Goal: Information Seeking & Learning: Learn about a topic

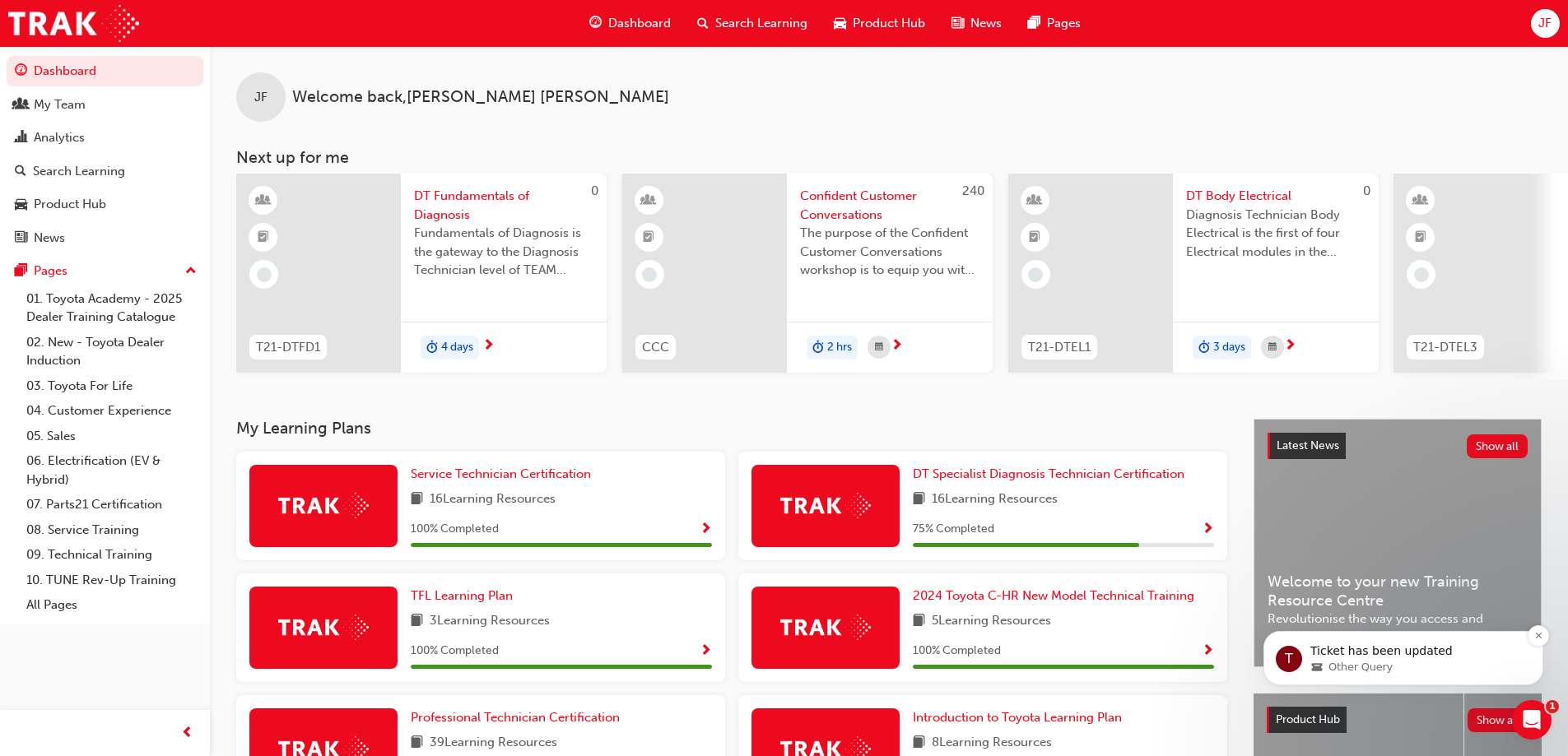
click at [1381, 653] on p "Ticket has been updated" at bounding box center [1417, 652] width 213 height 16
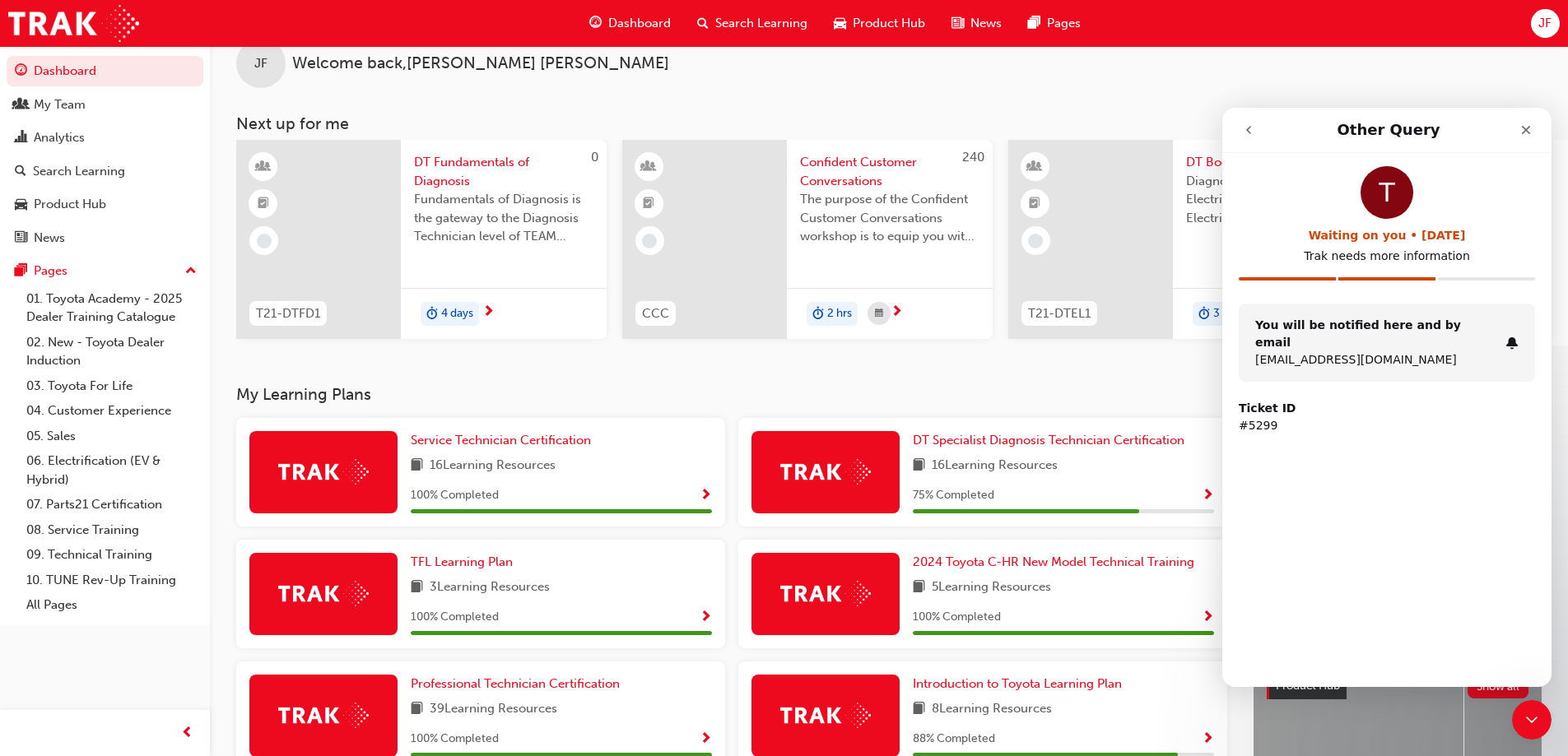
scroll to position [10, 0]
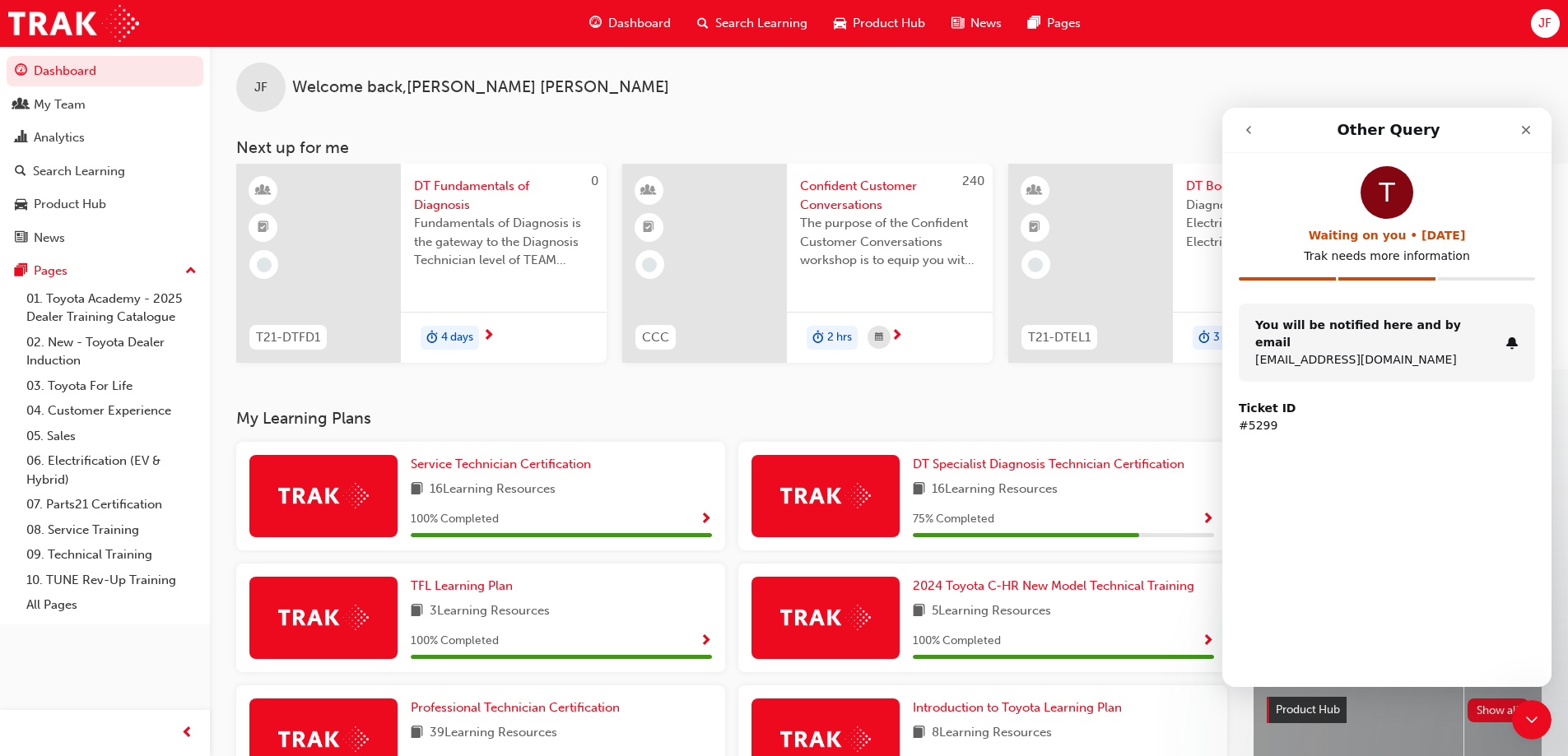
click at [1309, 282] on li "Intercom messenger" at bounding box center [1287, 282] width 97 height 10
drag, startPoint x: 1360, startPoint y: 277, endPoint x: 1369, endPoint y: 277, distance: 9.0
click at [1361, 277] on div "Intercom messenger" at bounding box center [1387, 278] width 97 height 3
click at [1477, 277] on div "T Waiting on you • 4d ago Trak needs more information" at bounding box center [1387, 235] width 296 height 137
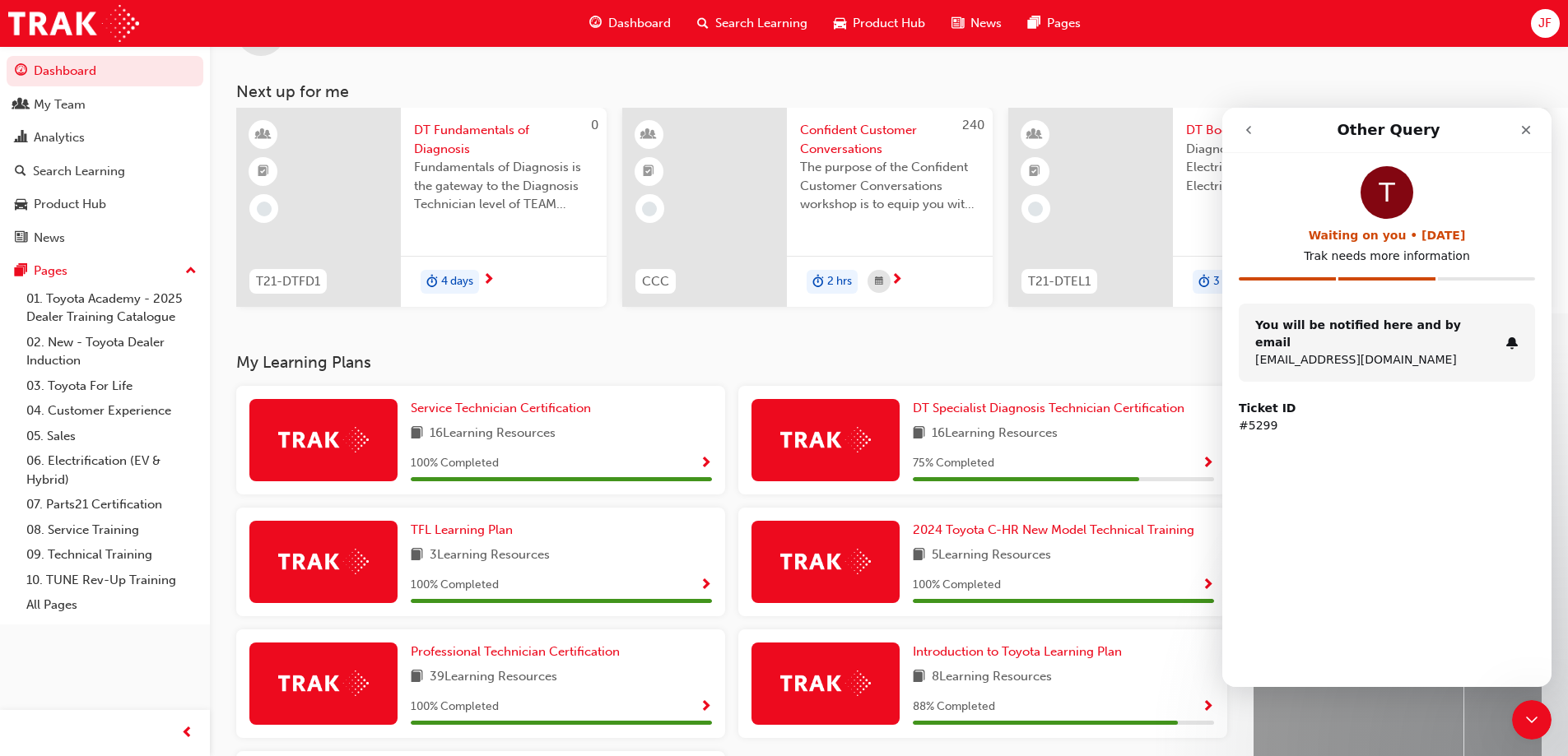
scroll to position [0, 0]
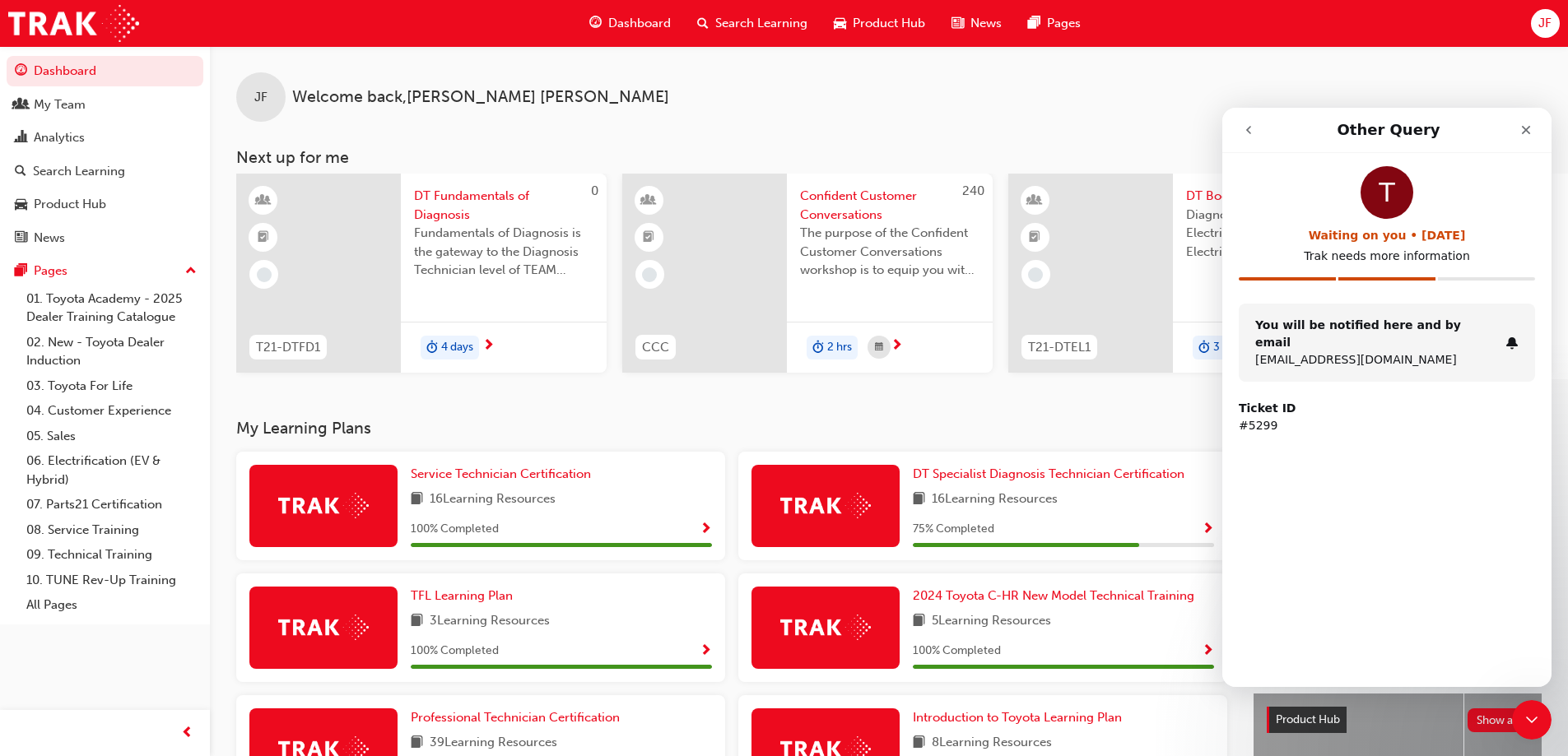
click at [1246, 131] on icon "go back" at bounding box center [1249, 130] width 13 height 13
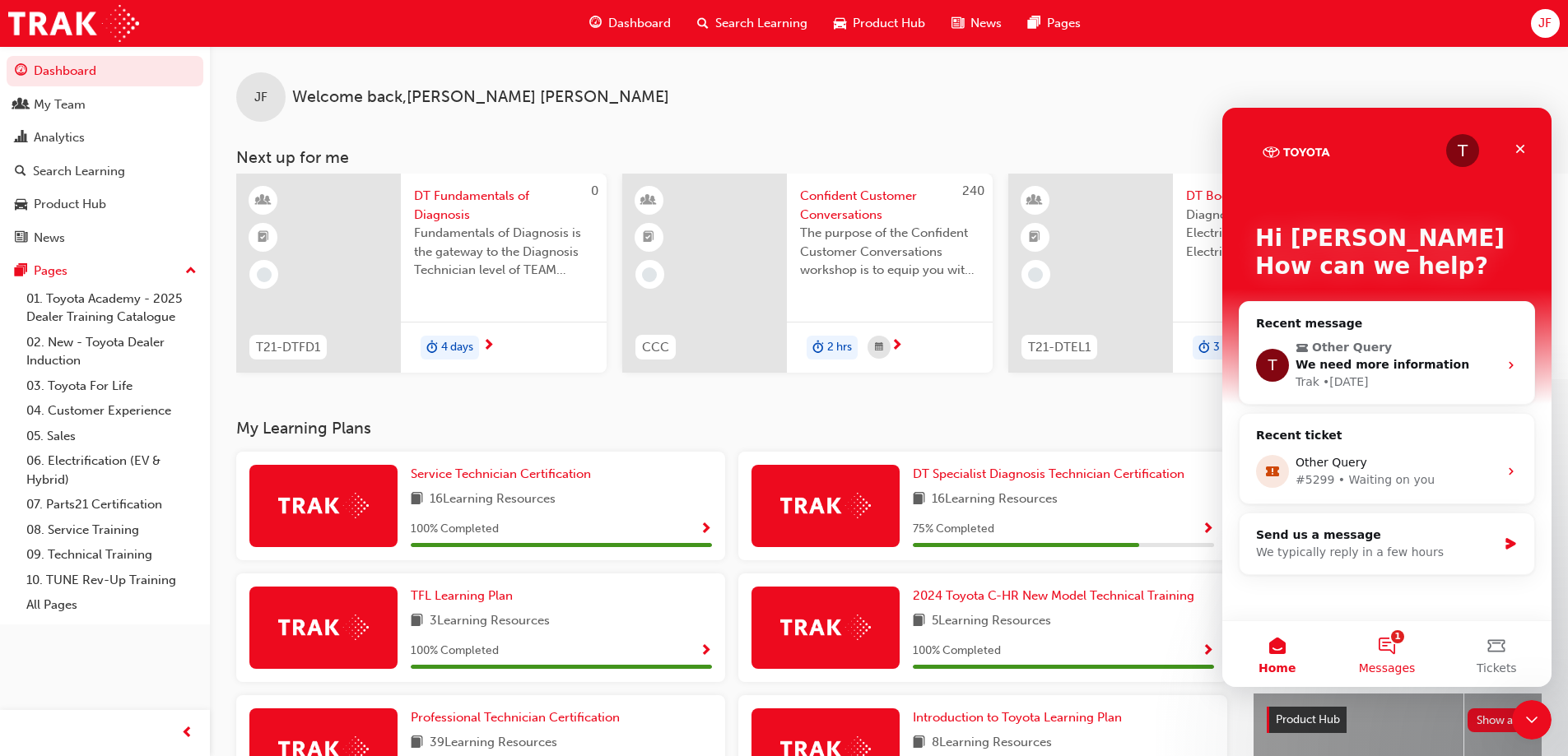
click at [1398, 640] on button "1 Messages" at bounding box center [1387, 653] width 109 height 66
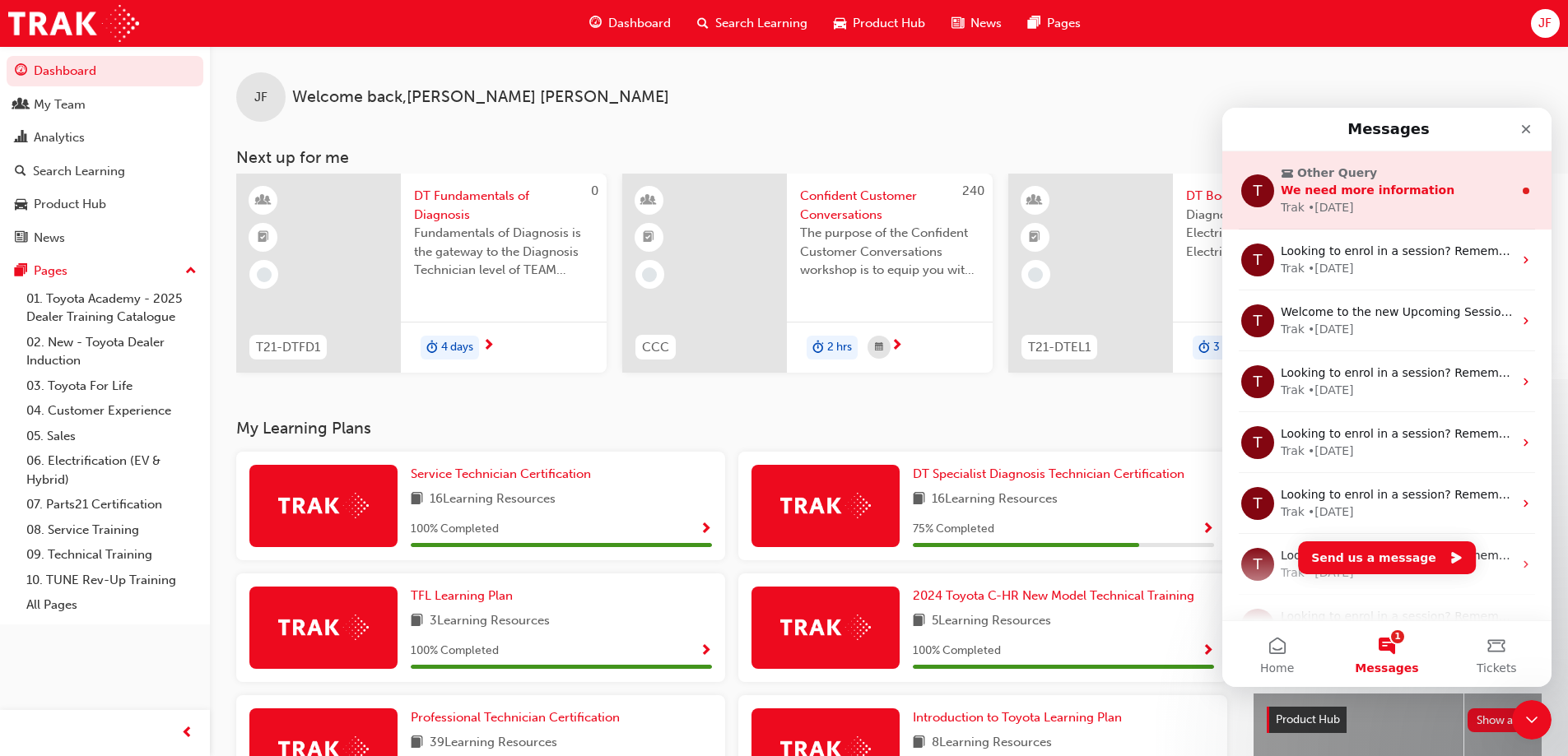
click at [1379, 196] on span "We need more information" at bounding box center [1367, 191] width 173 height 13
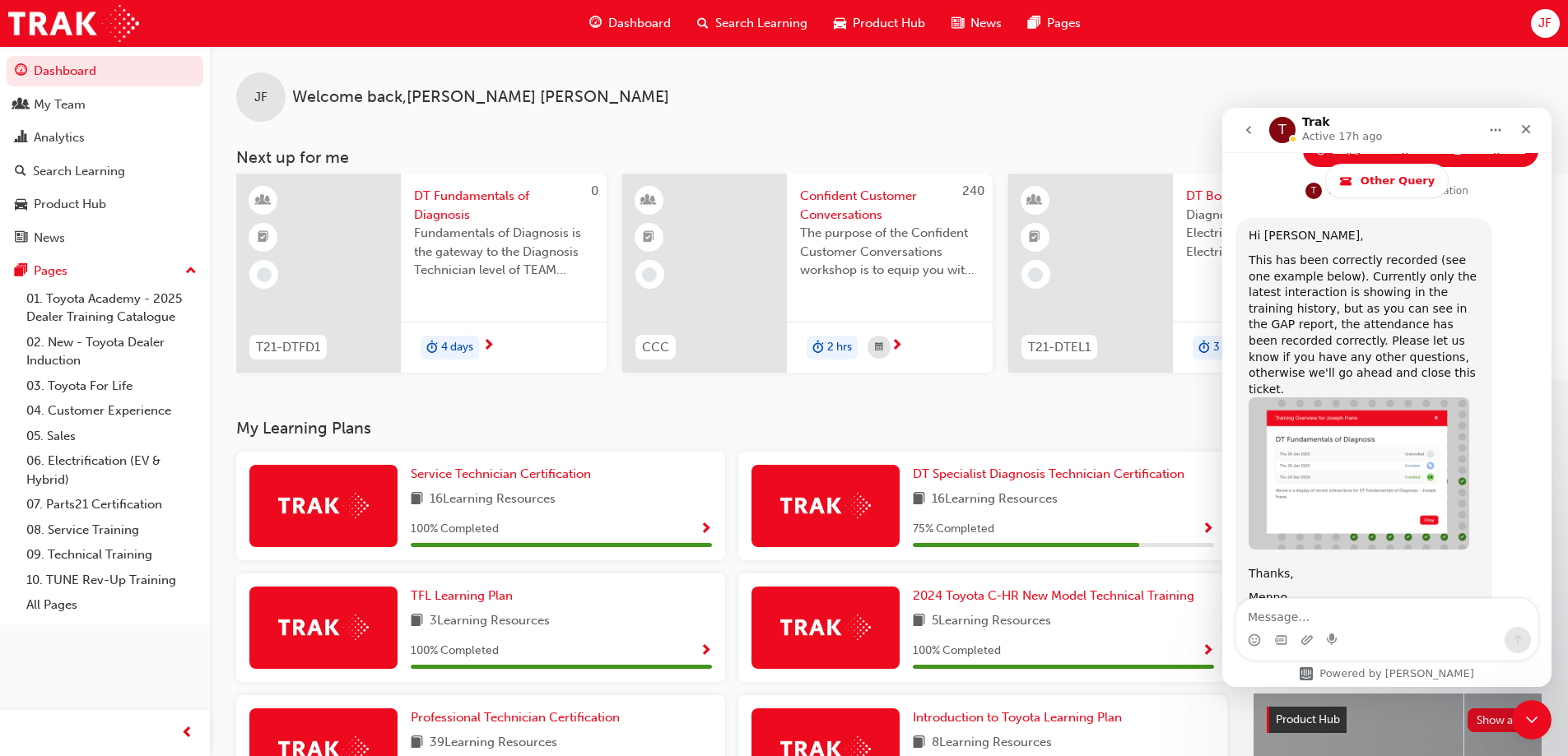
scroll to position [1141, 0]
click at [1519, 131] on div "Close" at bounding box center [1526, 128] width 30 height 30
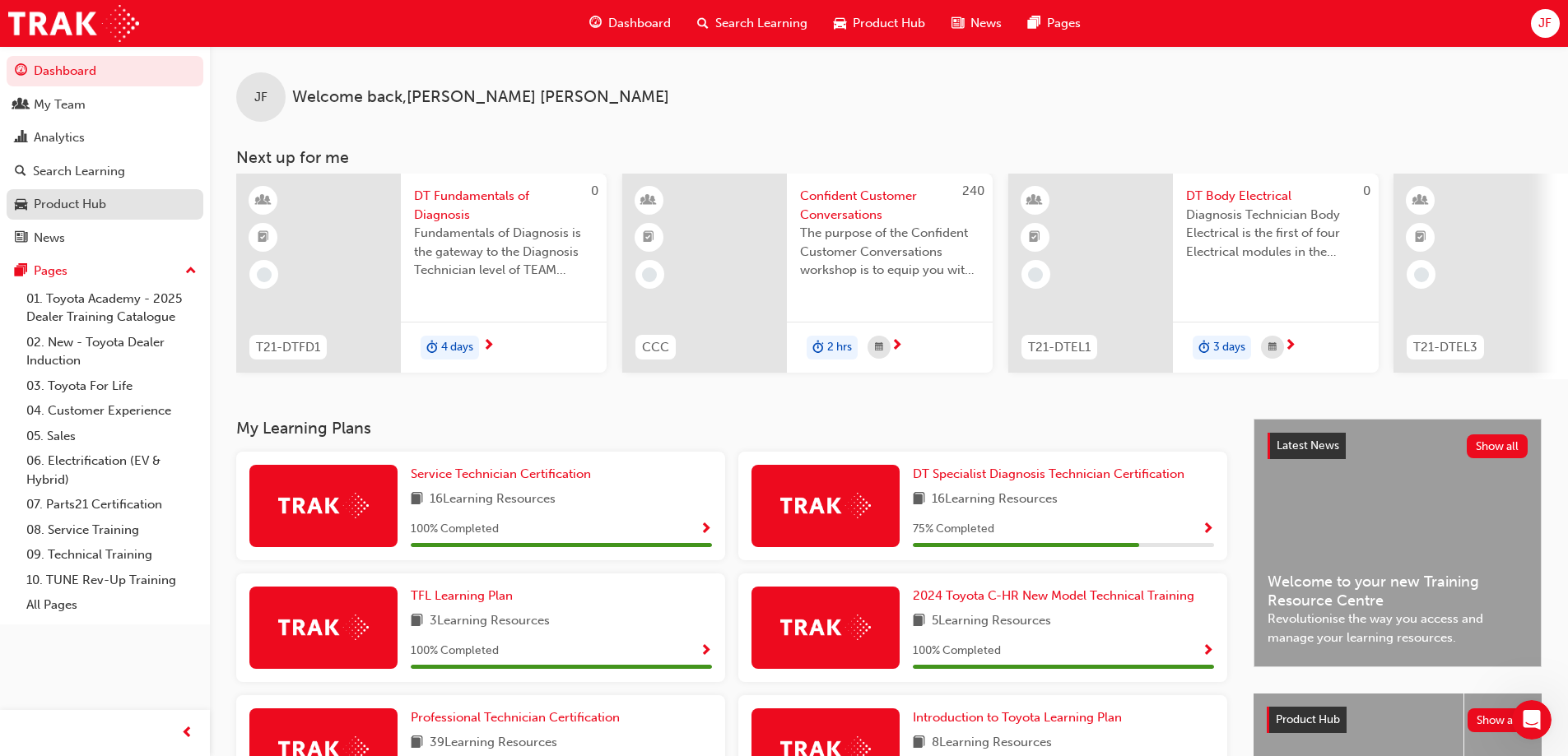
scroll to position [1306, 0]
click at [49, 107] on div "My Team" at bounding box center [59, 105] width 52 height 19
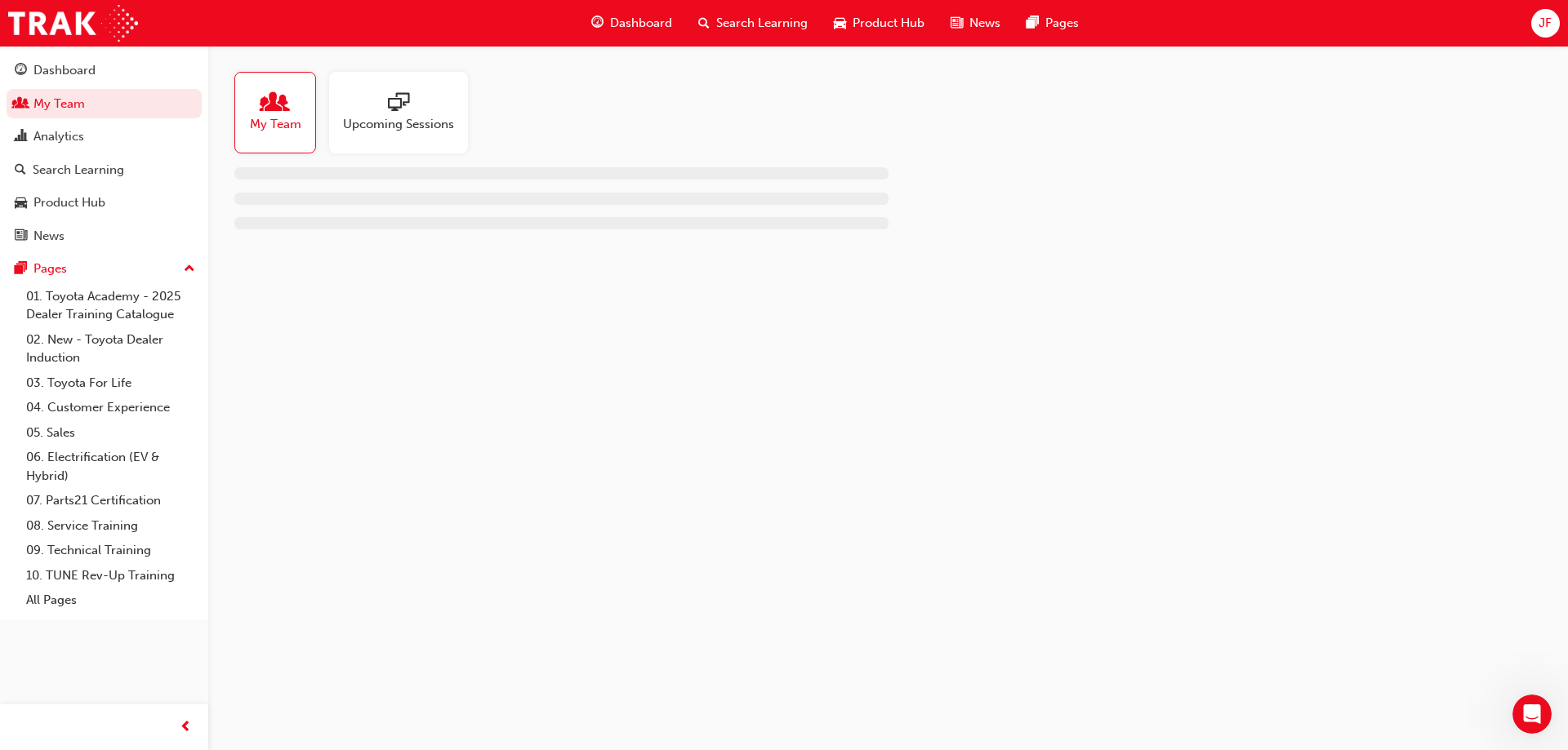
click at [382, 110] on div at bounding box center [398, 104] width 111 height 23
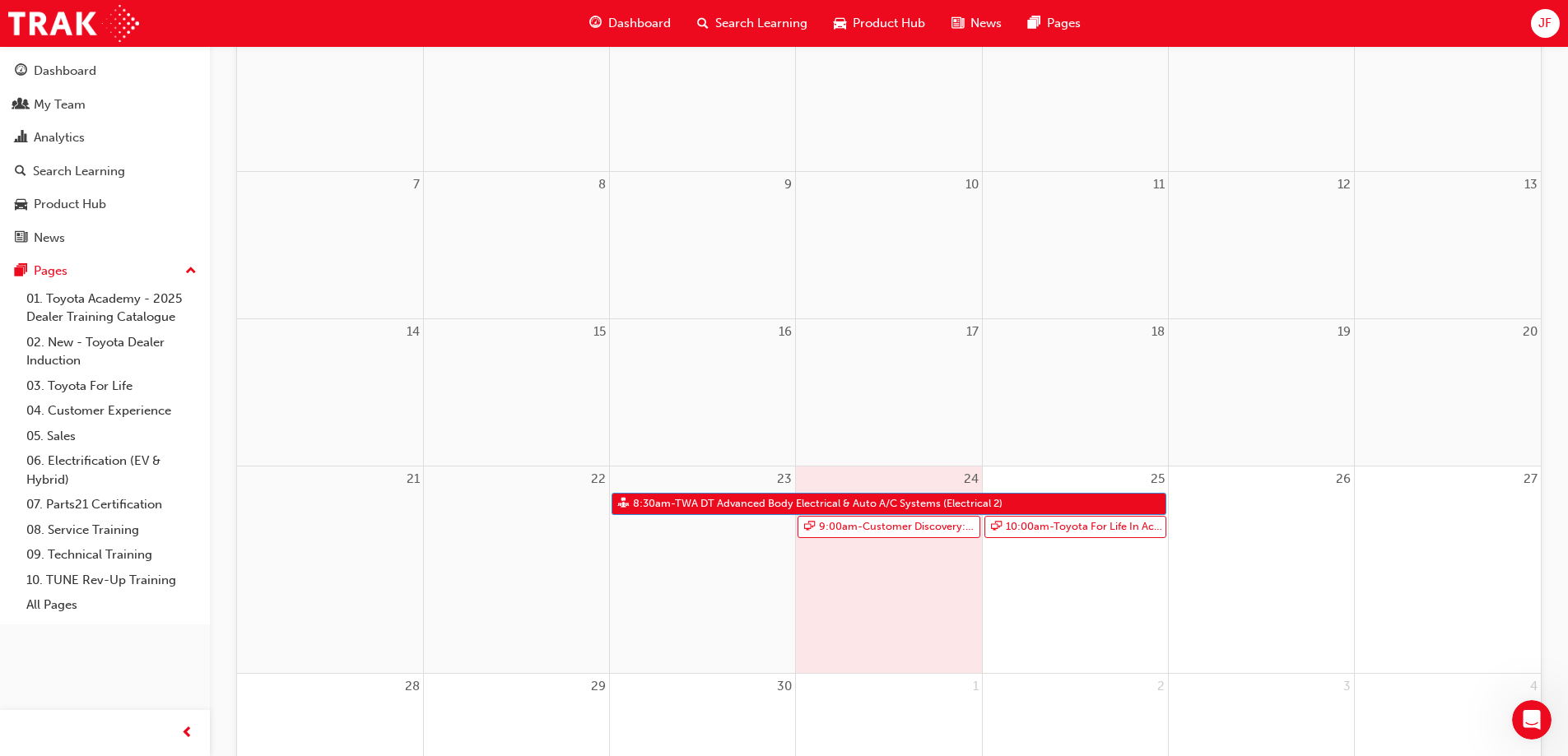
scroll to position [330, 0]
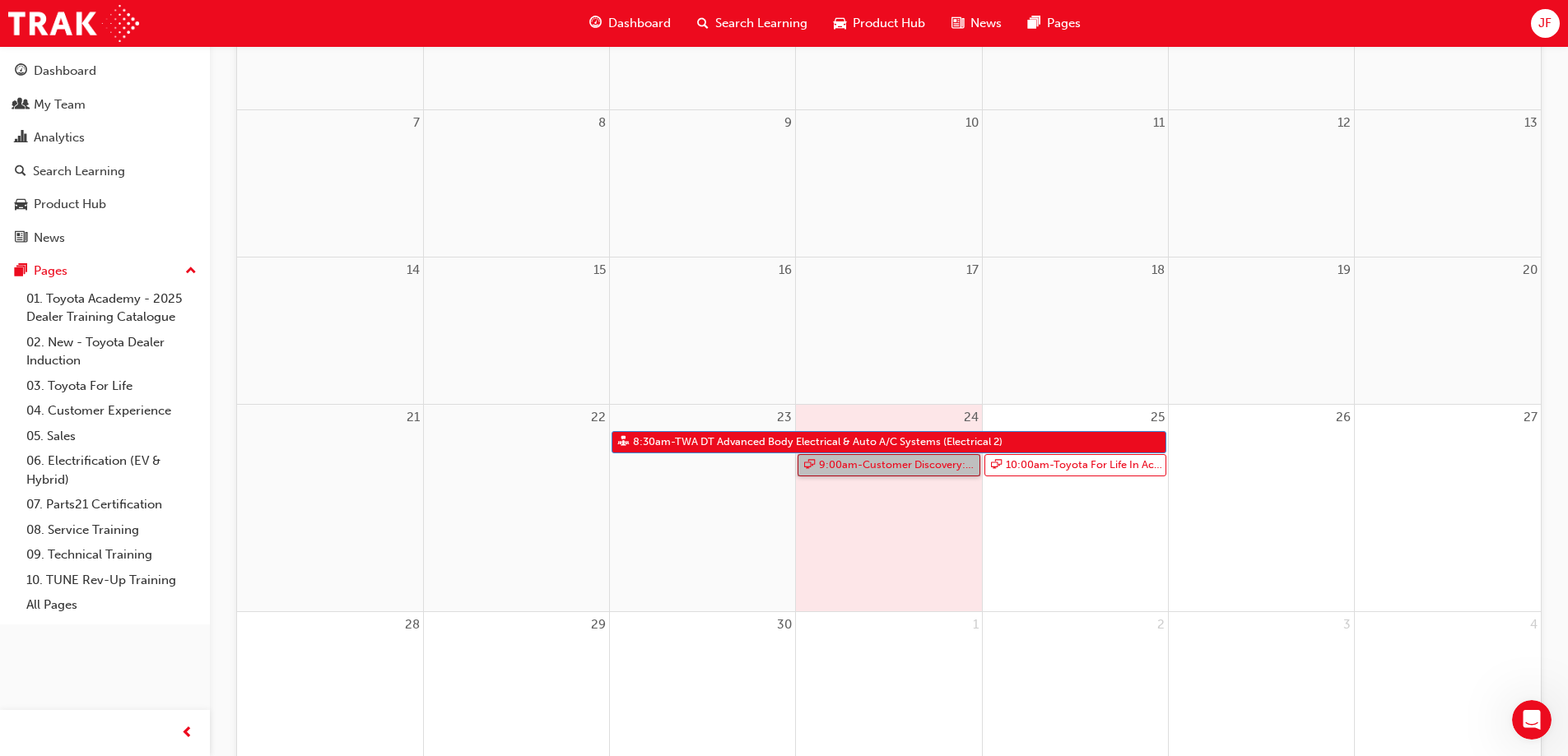
click at [902, 468] on link "9:00am - Customer Discovery: Virtual Skill Building Course - WA ONLY" at bounding box center [888, 465] width 182 height 22
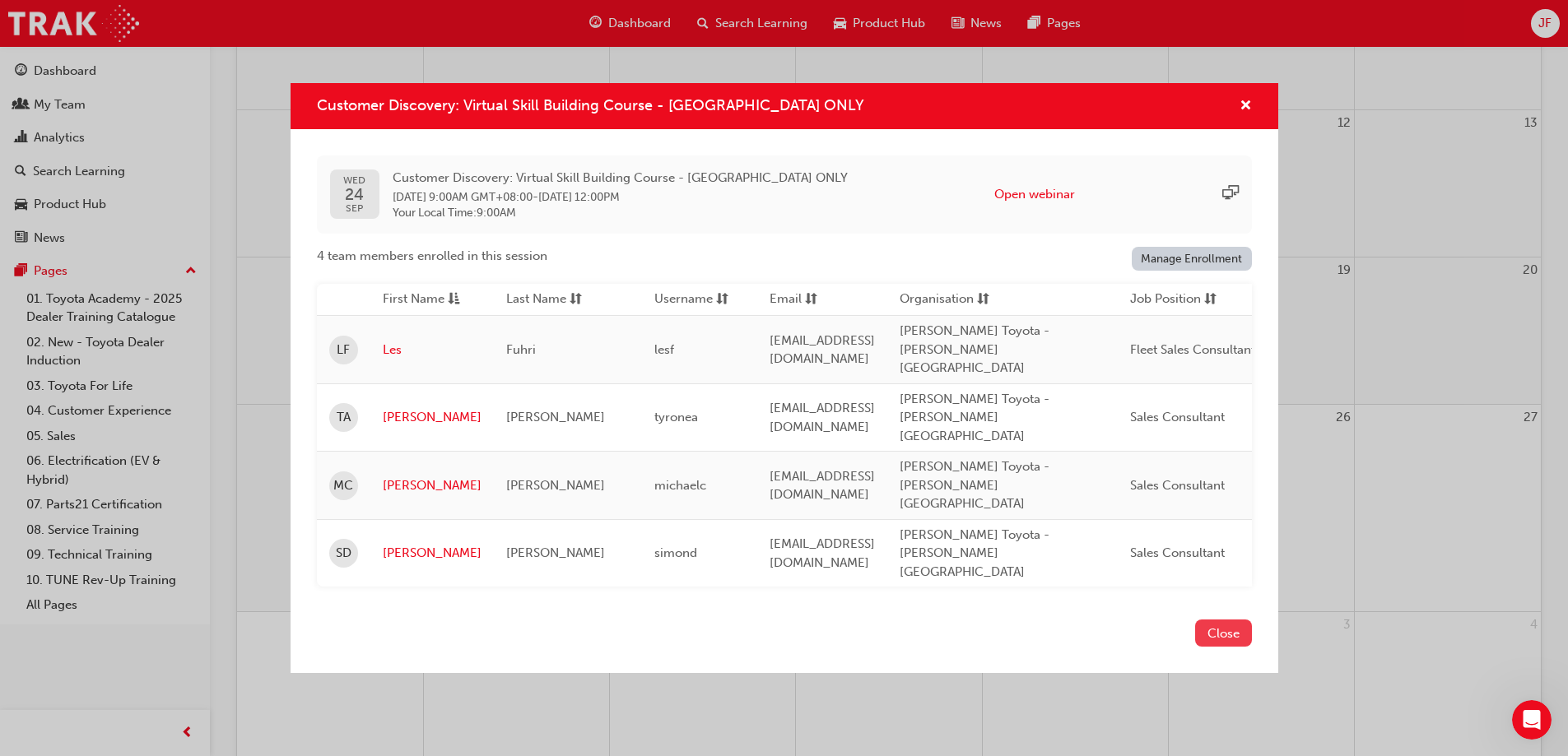
click at [1226, 620] on button "Close" at bounding box center [1223, 633] width 57 height 27
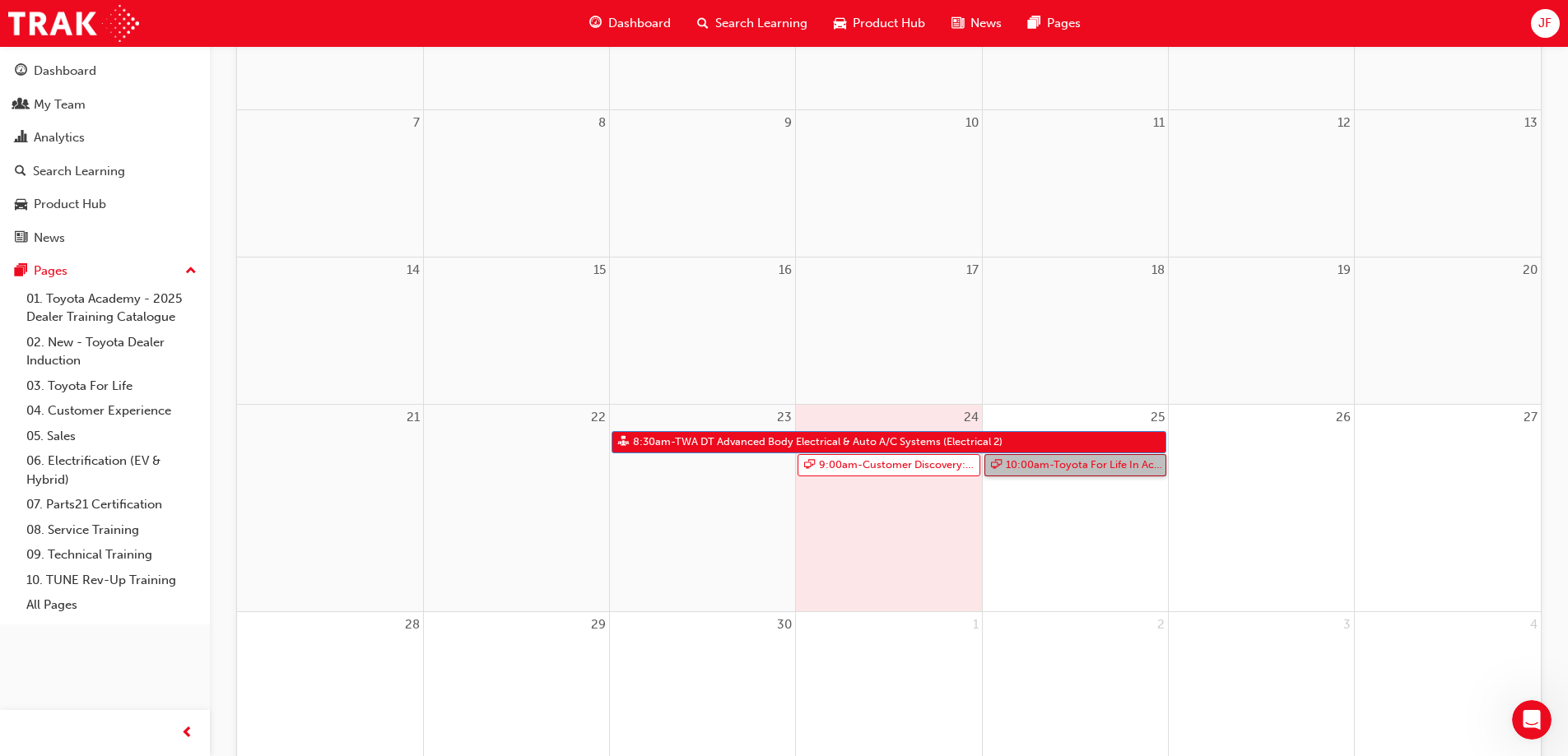
click at [1059, 466] on link "10:00am - Toyota For Life In Action - Virtual Classroom" at bounding box center [1075, 465] width 182 height 22
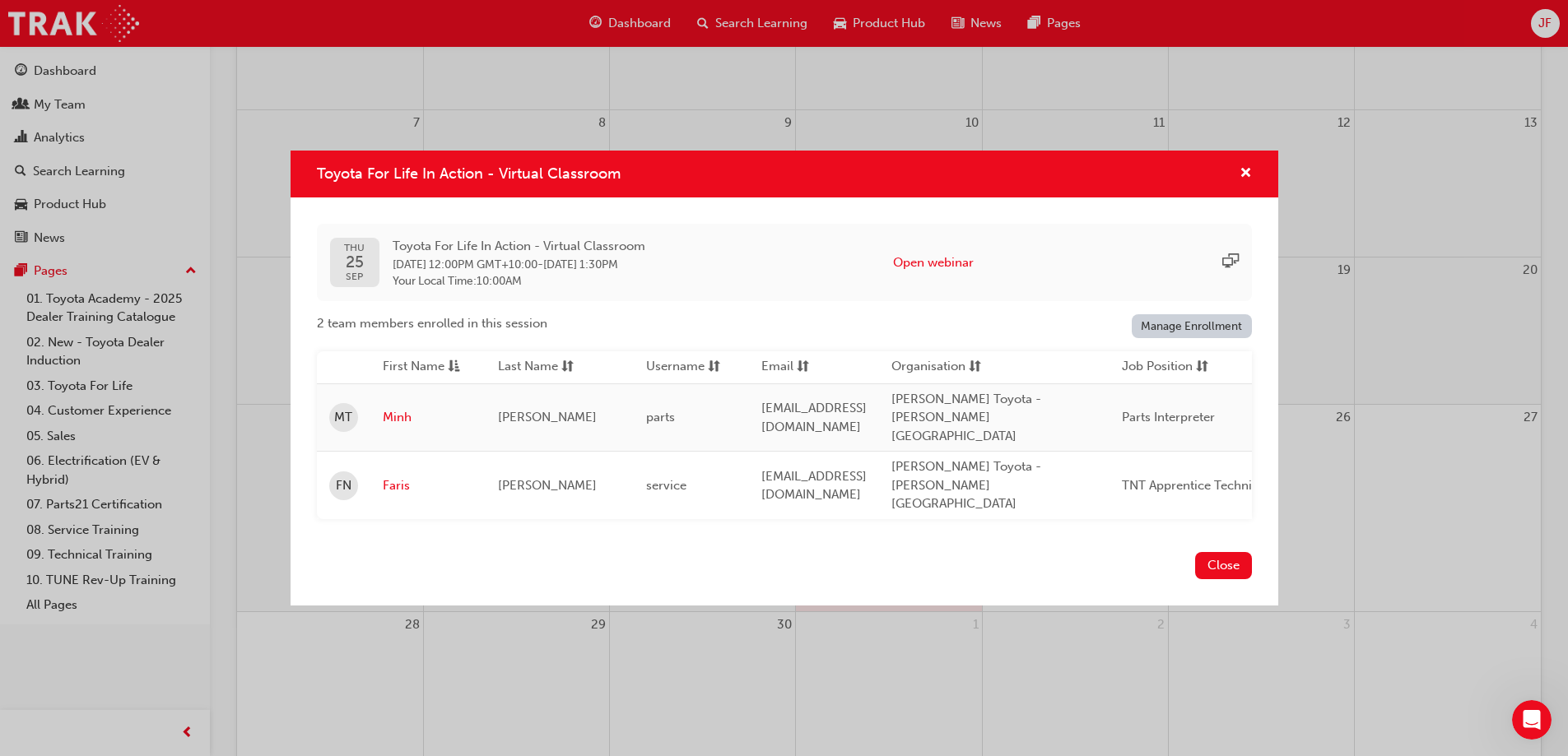
click at [1221, 552] on button "Close" at bounding box center [1223, 565] width 57 height 27
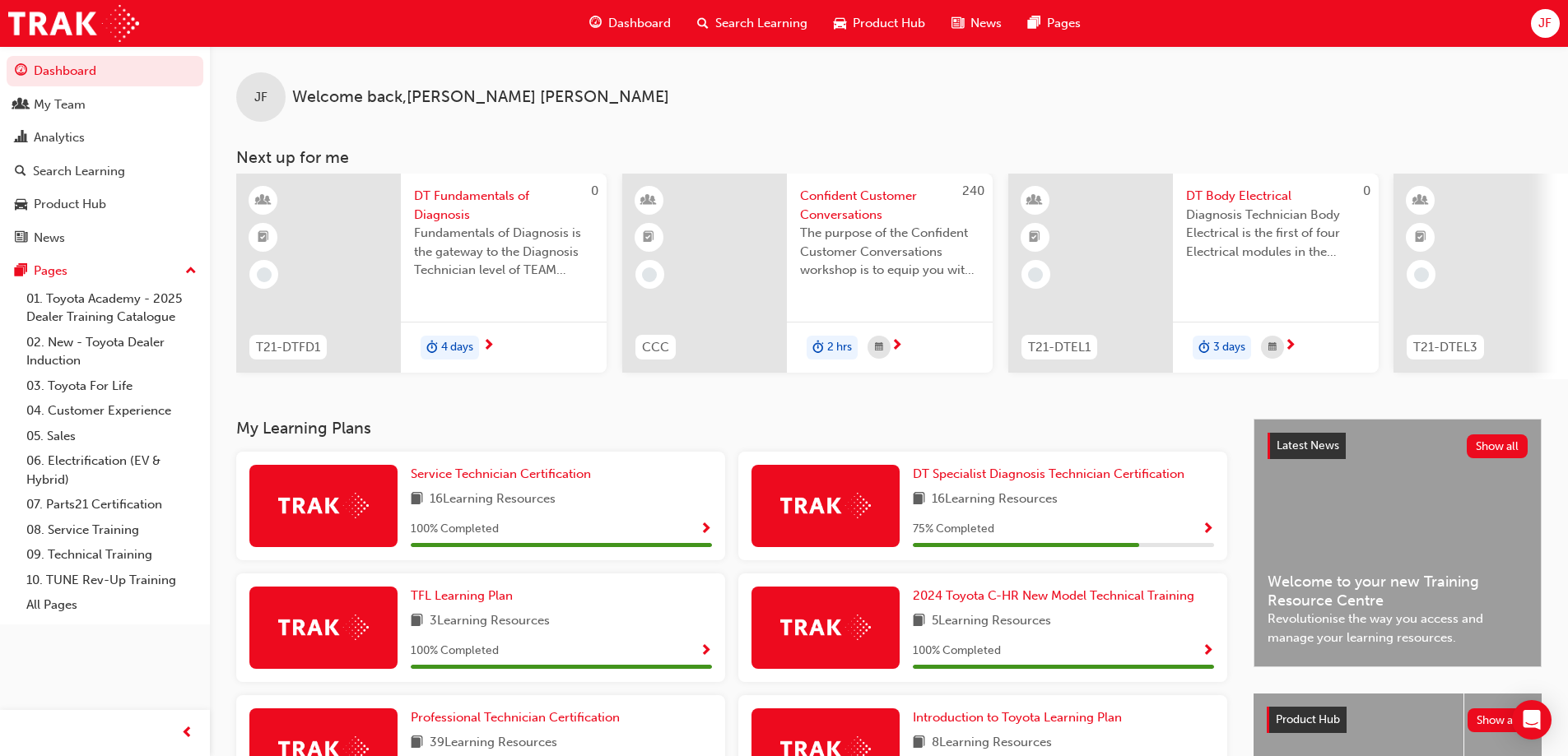
click at [1000, 436] on h3 "My Learning Plans" at bounding box center [732, 428] width 991 height 19
click at [1095, 429] on h3 "My Learning Plans" at bounding box center [732, 428] width 991 height 19
